Goal: Feedback & Contribution: Submit feedback/report problem

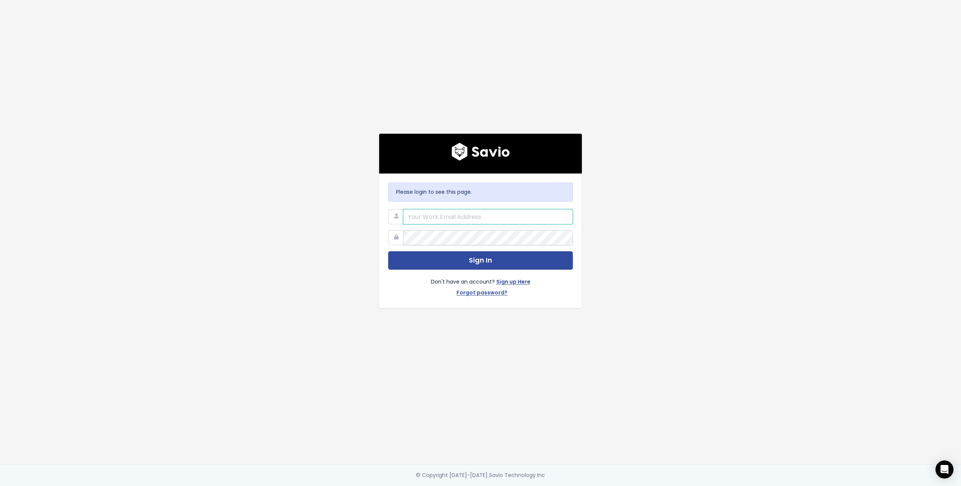
click at [469, 218] on input "email" at bounding box center [488, 216] width 170 height 15
type input "eric@eventpipe.com"
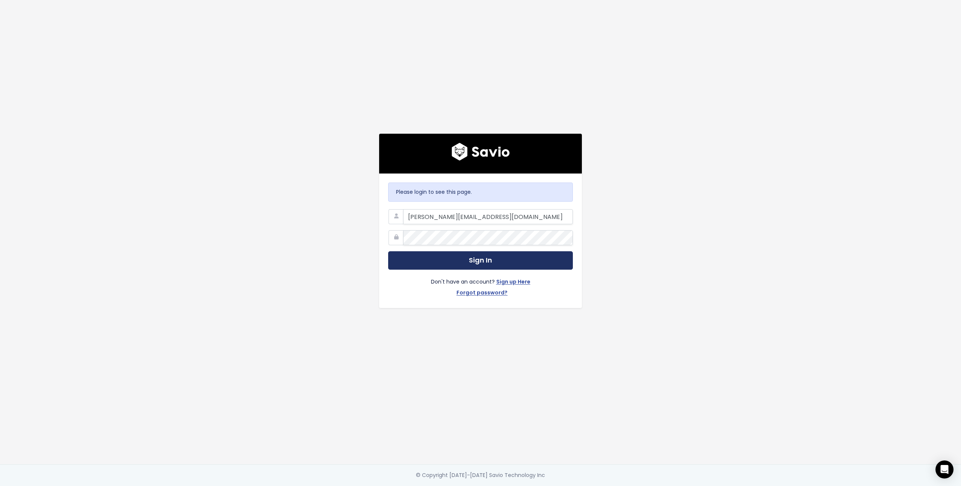
click at [496, 260] on button "Sign In" at bounding box center [480, 260] width 185 height 18
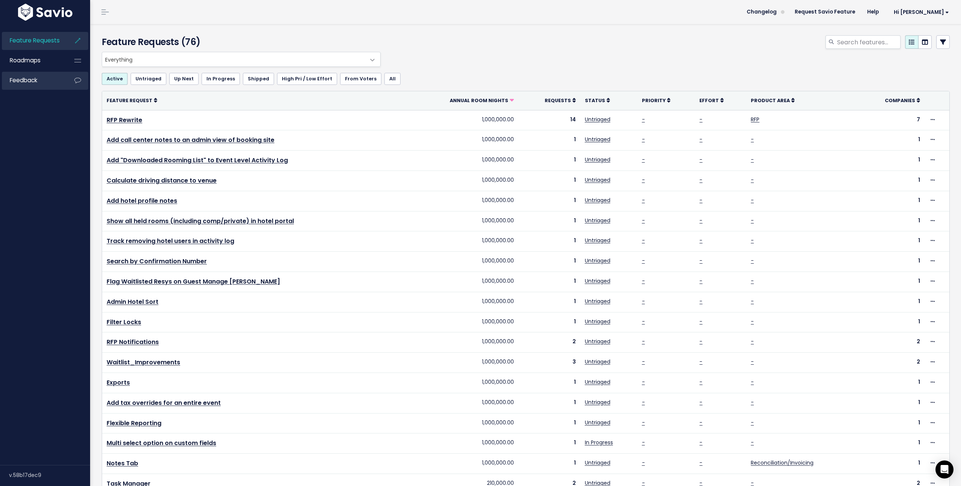
click at [42, 80] on link "Feedback" at bounding box center [32, 80] width 60 height 17
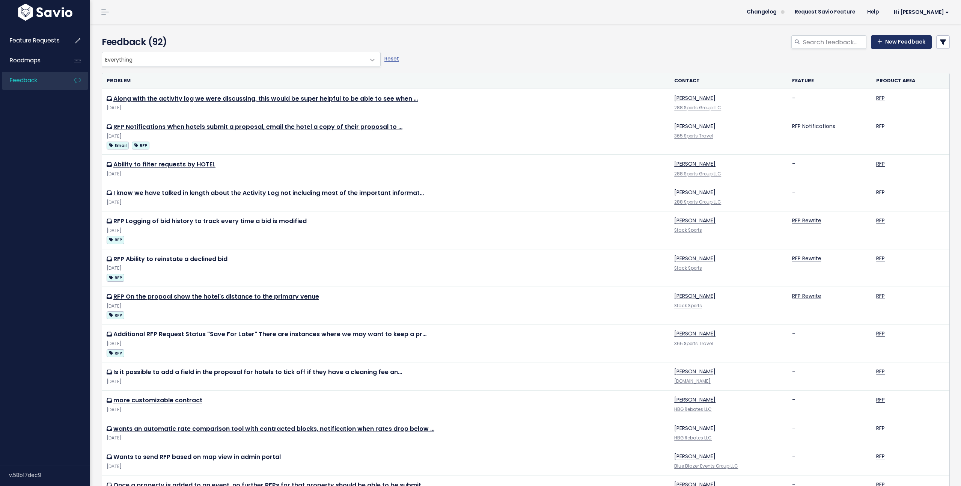
click at [907, 45] on link "New Feedback" at bounding box center [901, 42] width 61 height 14
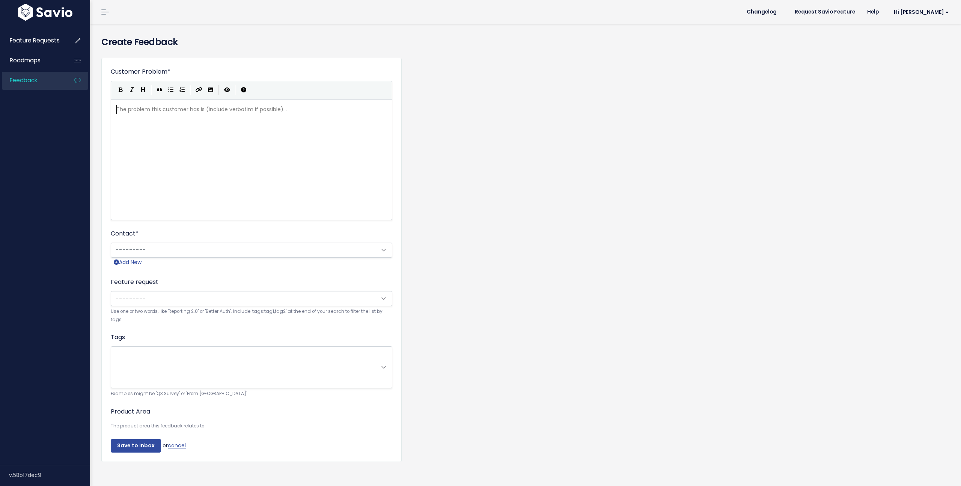
scroll to position [1, 0]
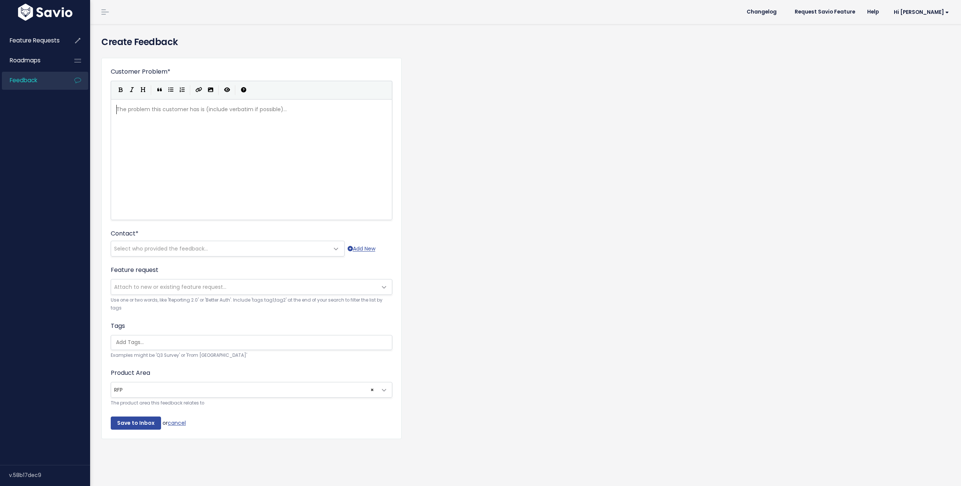
click at [168, 116] on div "The problem this customer has is (include verbatim if possible)... xxxxxxxxxx ​" at bounding box center [261, 168] width 292 height 131
type textarea "Add the availab"
type textarea "available"
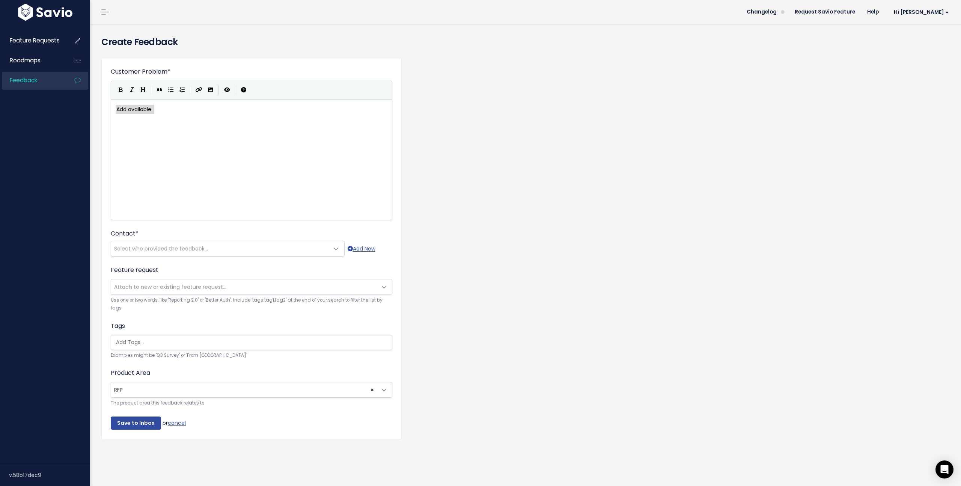
drag, startPoint x: 155, startPoint y: 109, endPoint x: 114, endPoint y: 107, distance: 40.9
type textarea "Add available"
